Goal: Information Seeking & Learning: Compare options

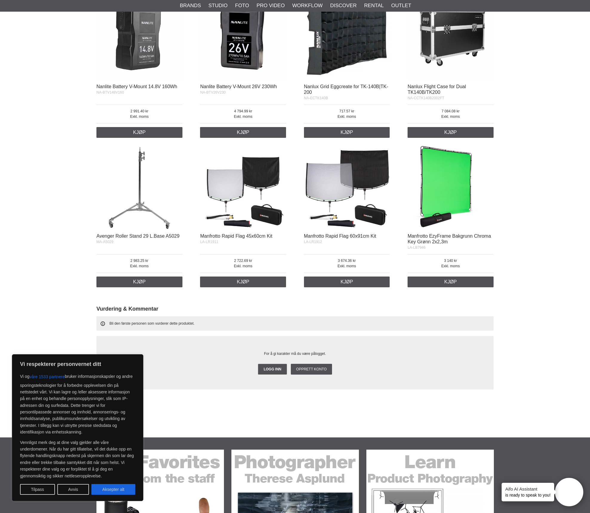
scroll to position [878, 0]
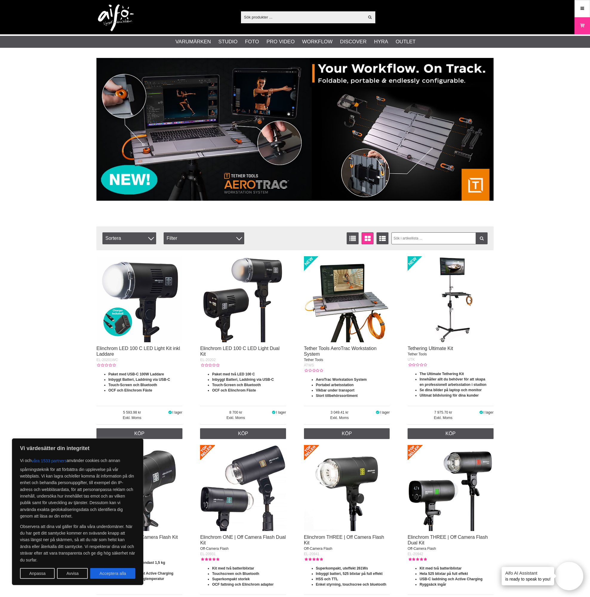
click at [296, 19] on input "text" at bounding box center [302, 17] width 123 height 9
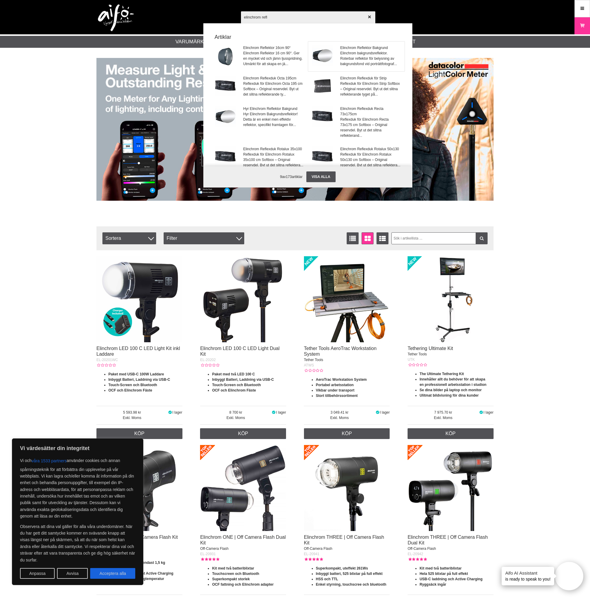
type input "elinchrom refl"
click at [324, 59] on img at bounding box center [322, 55] width 21 height 21
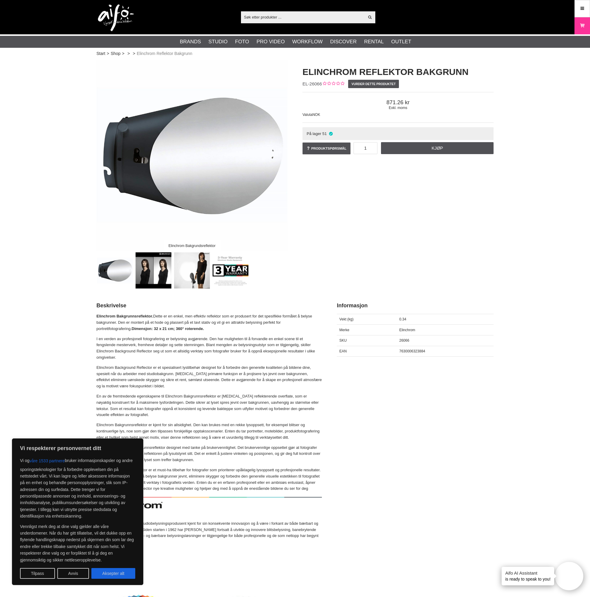
click at [184, 268] on img at bounding box center [192, 270] width 36 height 36
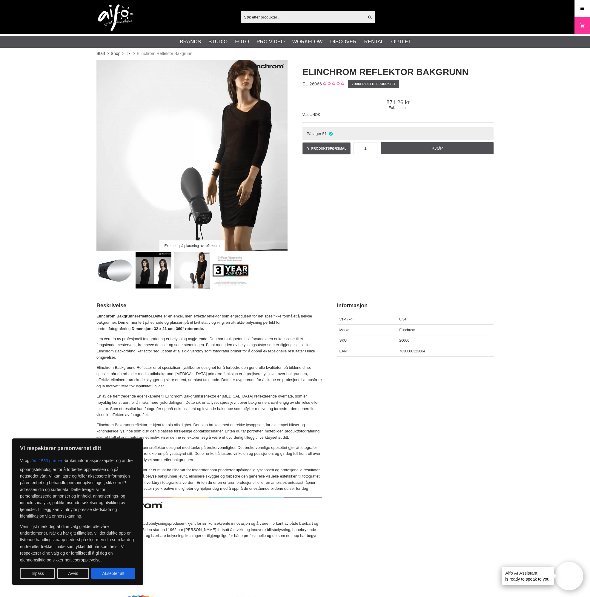
click at [150, 279] on img at bounding box center [154, 270] width 36 height 36
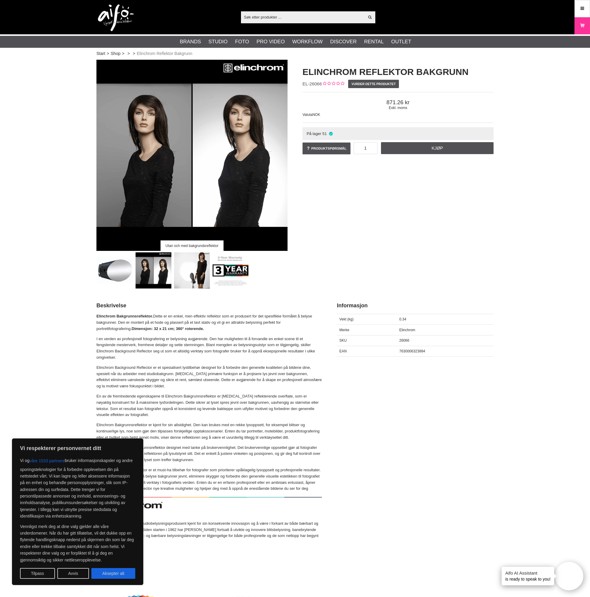
click at [193, 276] on img at bounding box center [192, 270] width 36 height 36
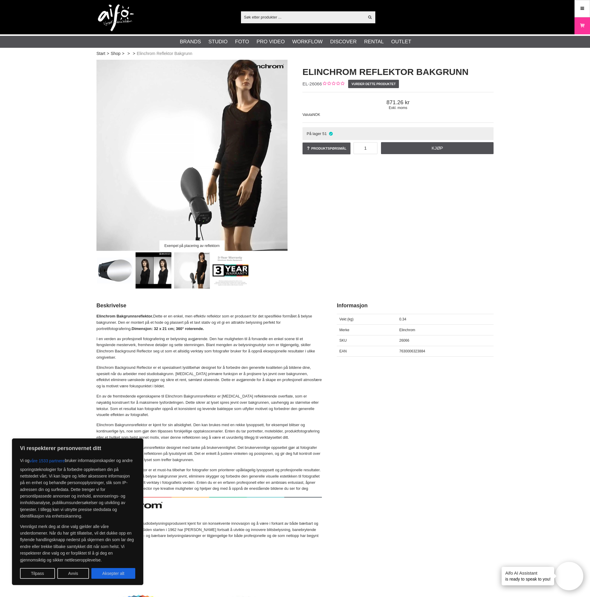
click at [142, 274] on img at bounding box center [154, 270] width 36 height 36
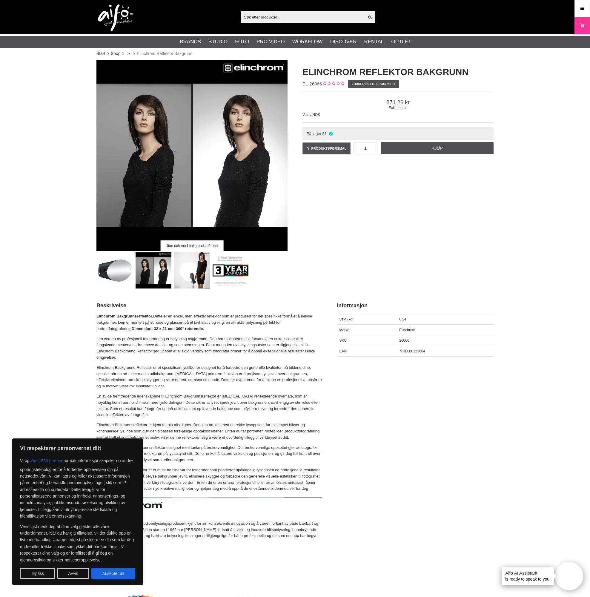
click at [189, 272] on img at bounding box center [192, 270] width 36 height 36
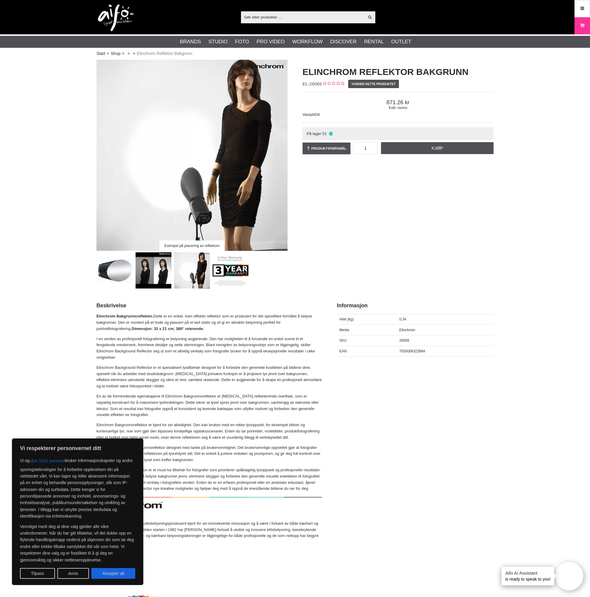
click at [160, 272] on img at bounding box center [154, 270] width 36 height 36
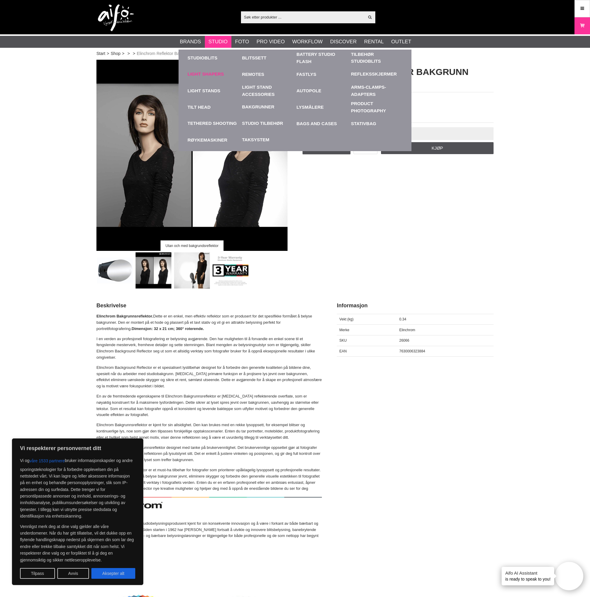
click at [212, 72] on link "Light Shapers" at bounding box center [206, 74] width 36 height 7
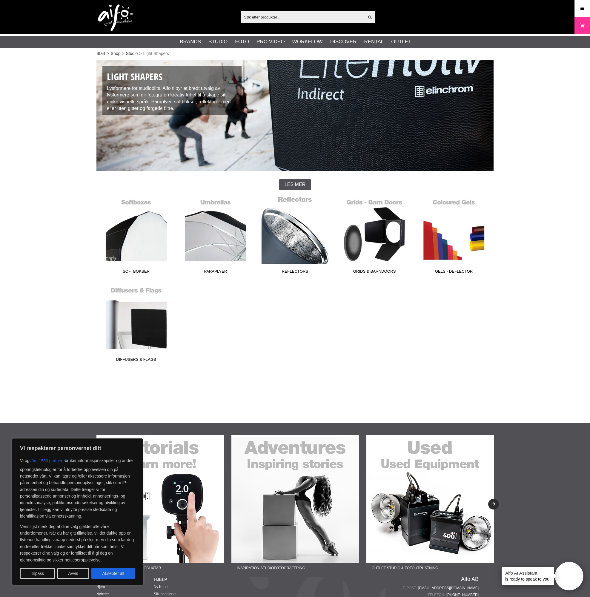
click at [275, 238] on link "Reflectors" at bounding box center [294, 236] width 79 height 81
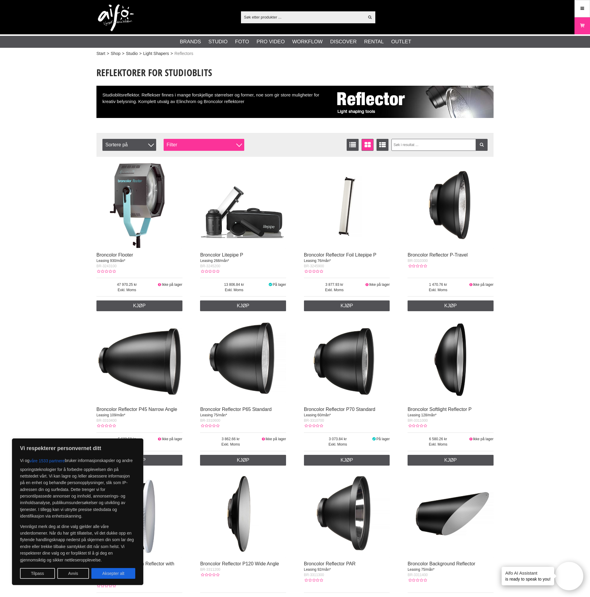
click at [190, 144] on div "Filter" at bounding box center [204, 145] width 81 height 12
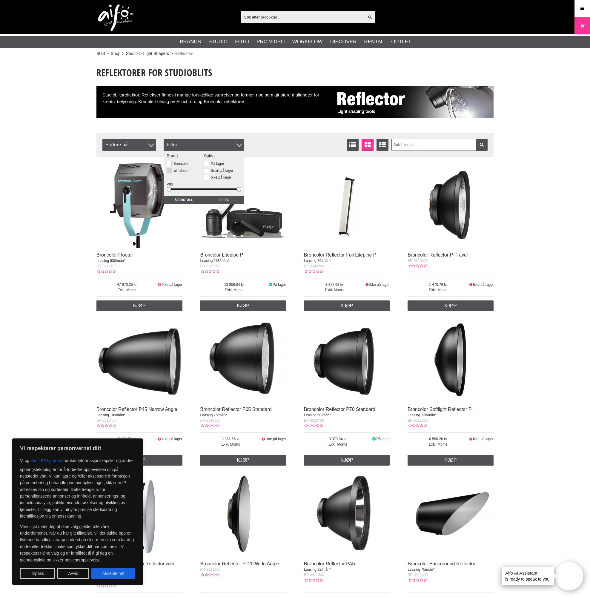
click at [168, 172] on button at bounding box center [169, 170] width 5 height 5
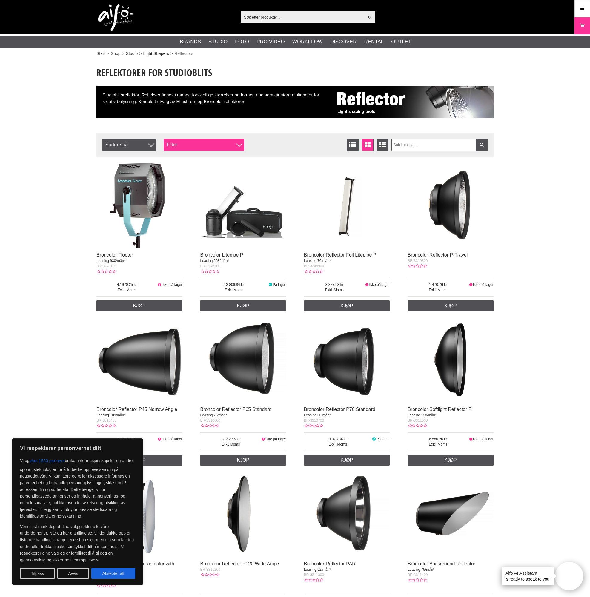
click at [231, 140] on div "Filter" at bounding box center [204, 145] width 81 height 12
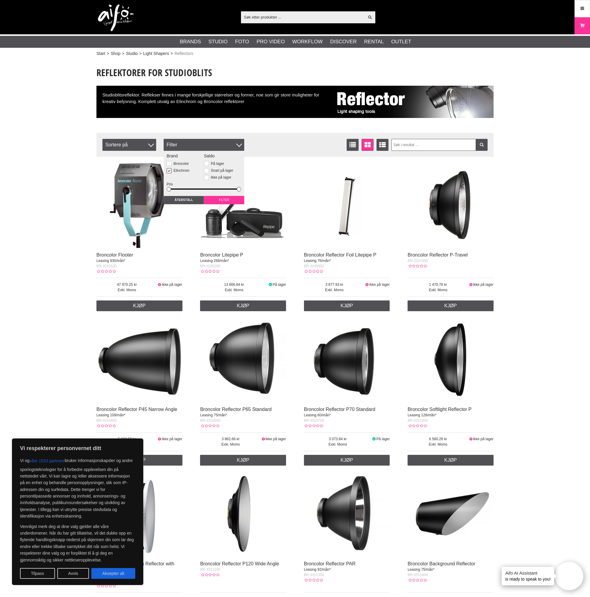
click at [224, 201] on input "Filter" at bounding box center [224, 200] width 40 height 8
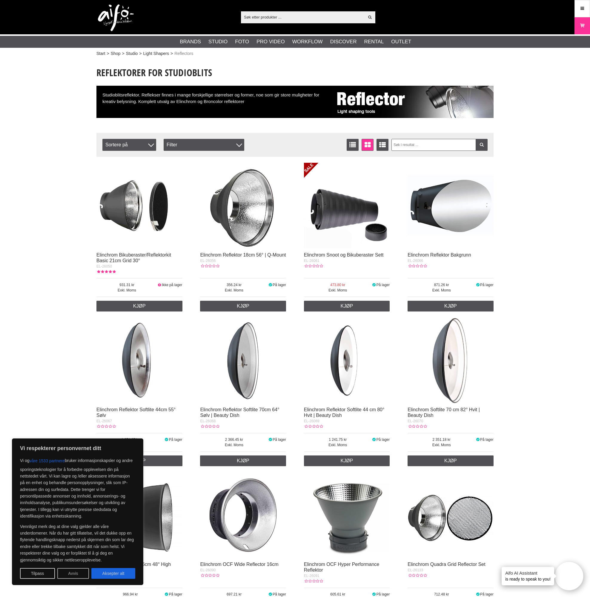
click at [68, 572] on button "Avvis" at bounding box center [73, 573] width 32 height 11
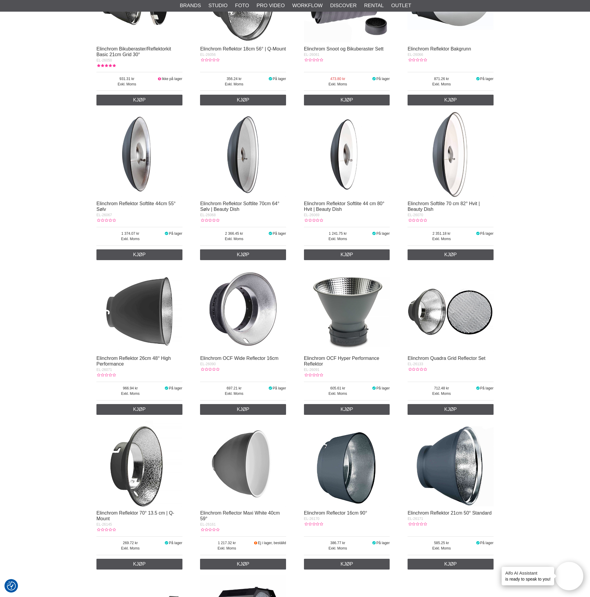
scroll to position [208, 0]
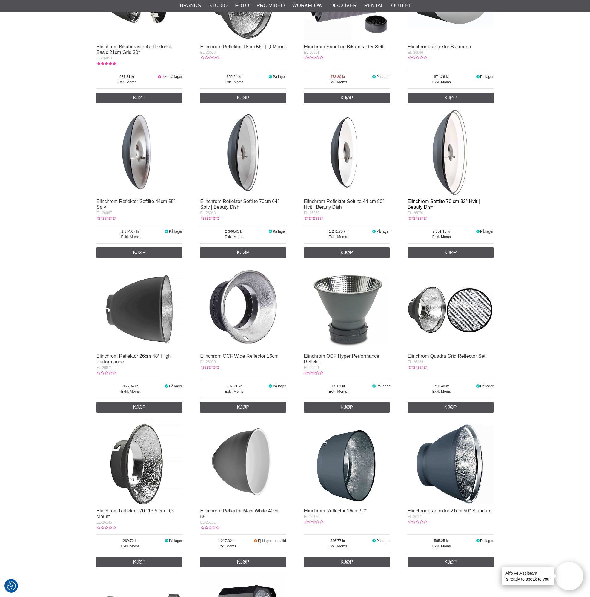
click at [439, 202] on link "Elinchrom Softlite 70 cm 82° Hvit | Beauty Dish" at bounding box center [444, 204] width 72 height 11
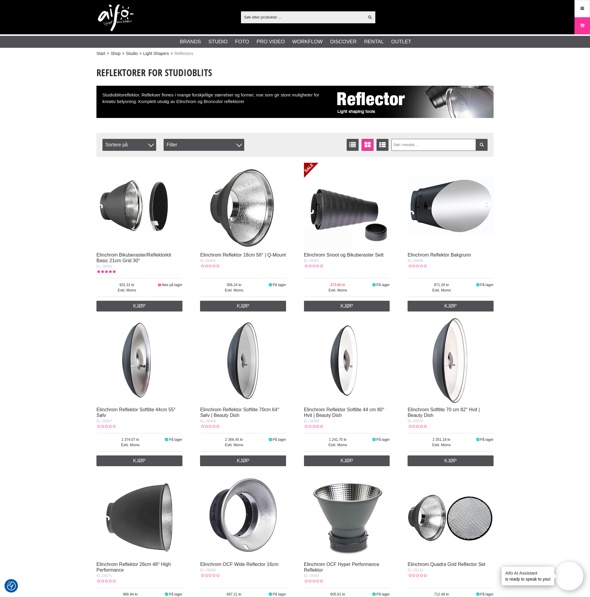
scroll to position [0, 0]
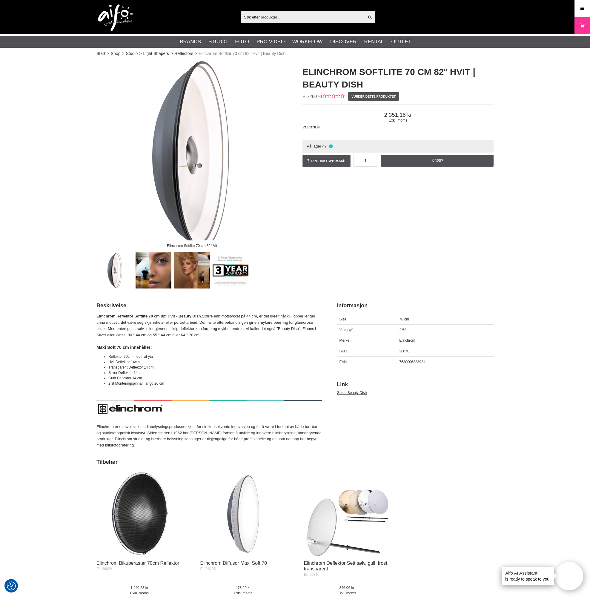
click at [140, 269] on img at bounding box center [154, 270] width 36 height 36
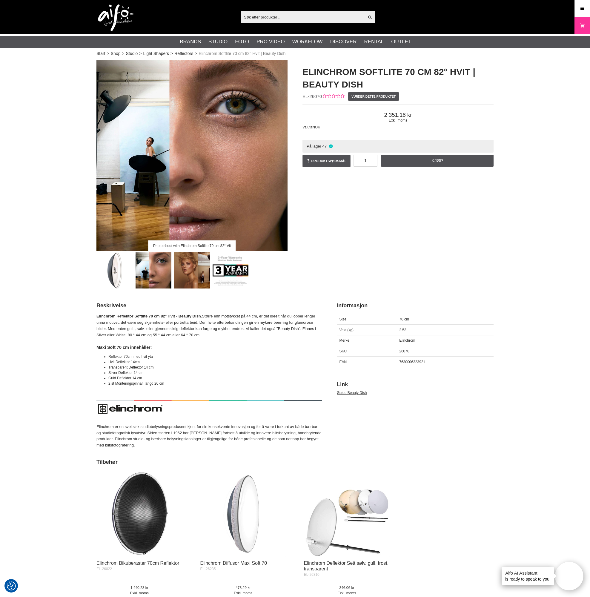
click at [191, 262] on img at bounding box center [192, 270] width 36 height 36
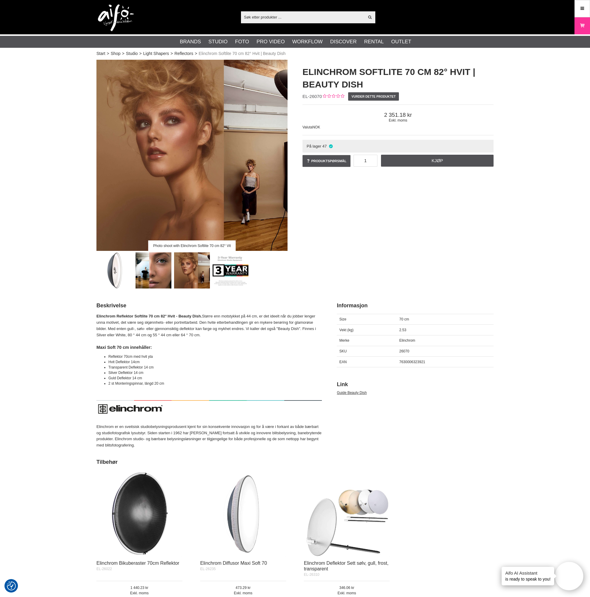
click at [155, 267] on img at bounding box center [154, 270] width 36 height 36
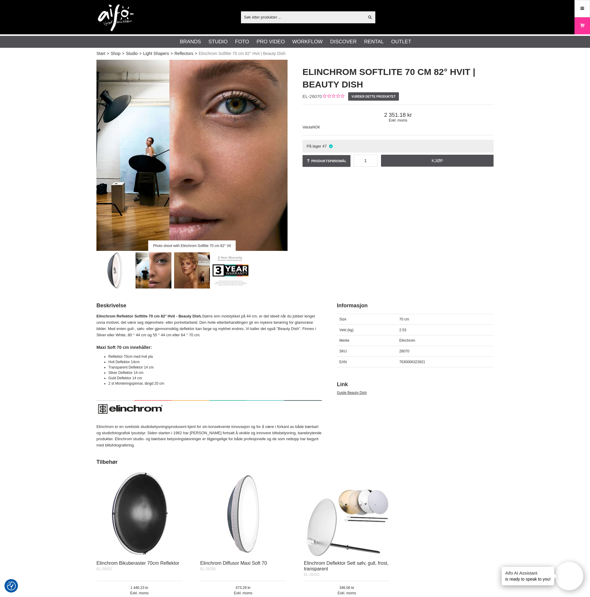
click at [116, 261] on img at bounding box center [115, 270] width 36 height 36
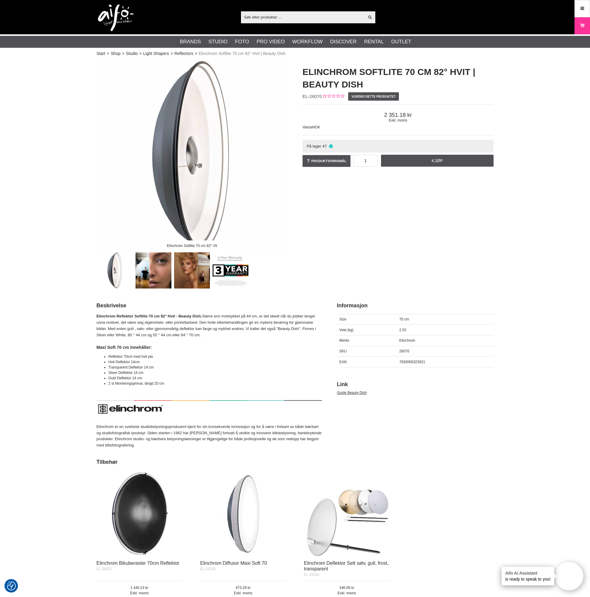
click at [158, 278] on img at bounding box center [154, 270] width 36 height 36
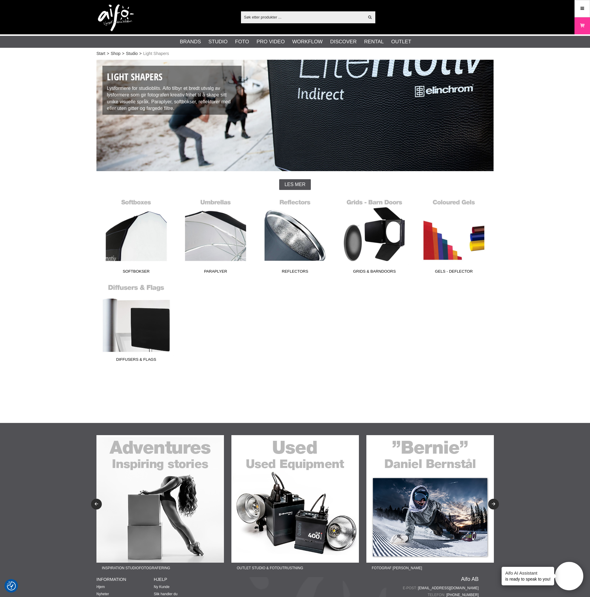
click at [138, 318] on link "Diffusers & Flags" at bounding box center [135, 324] width 79 height 81
click at [137, 244] on link "Softbokser" at bounding box center [135, 236] width 79 height 81
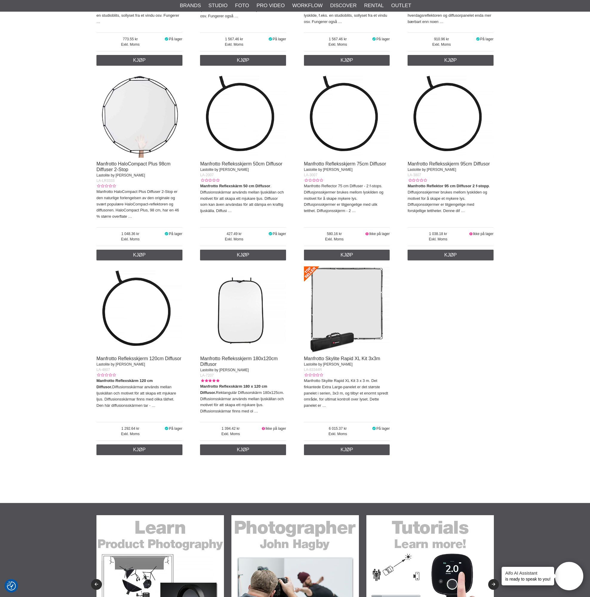
scroll to position [665, 0]
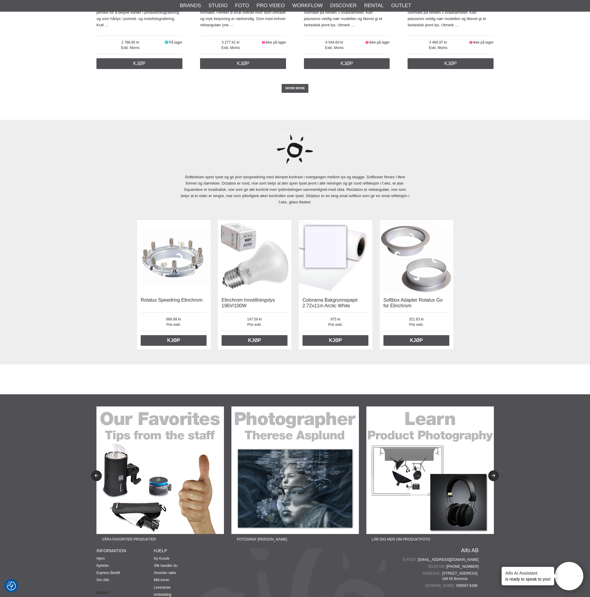
scroll to position [1569, 0]
